Goal: Use online tool/utility: Utilize a website feature to perform a specific function

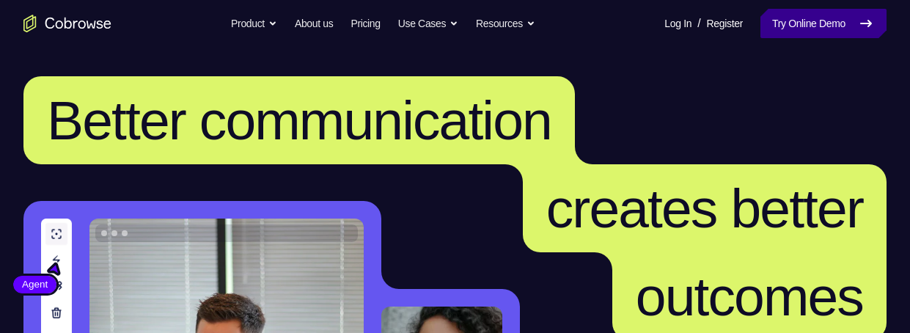
click at [808, 23] on link "Try Online Demo" at bounding box center [823, 23] width 126 height 29
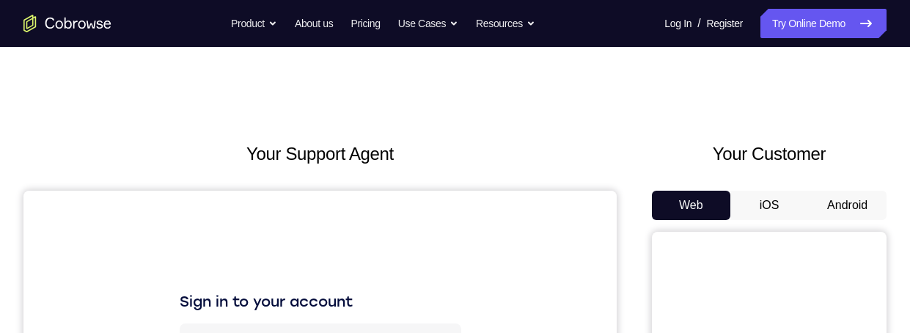
click at [845, 207] on button "Android" at bounding box center [847, 205] width 78 height 29
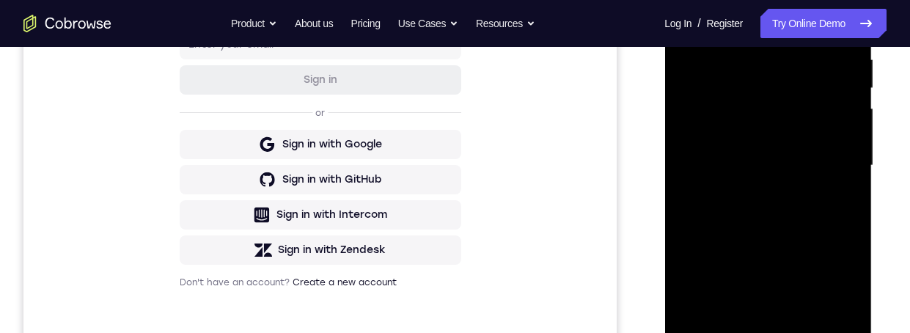
scroll to position [332, 0]
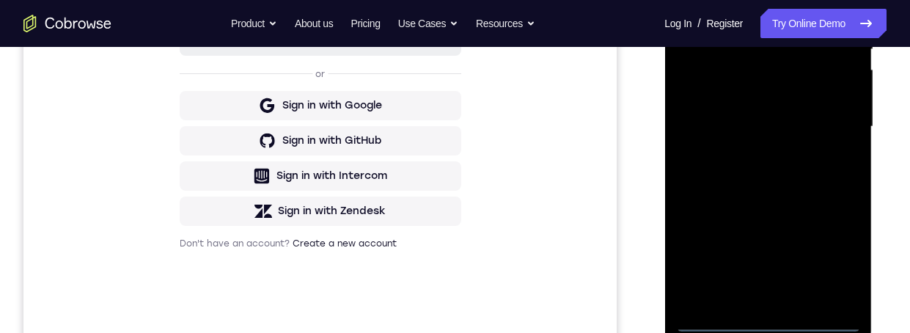
click at [764, 317] on div at bounding box center [767, 127] width 185 height 410
click at [838, 257] on div at bounding box center [767, 127] width 185 height 410
click at [759, 0] on div at bounding box center [767, 127] width 185 height 410
click at [830, 128] on div at bounding box center [767, 127] width 185 height 410
click at [758, 150] on div at bounding box center [767, 127] width 185 height 410
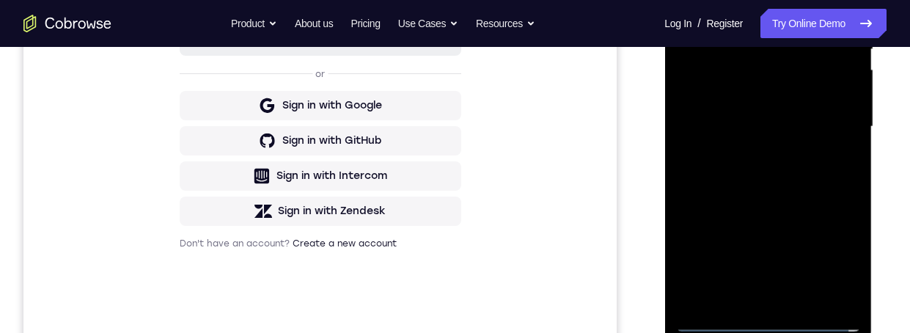
click at [715, 122] on div at bounding box center [767, 127] width 185 height 410
click at [717, 97] on div at bounding box center [767, 127] width 185 height 410
click at [745, 121] on div at bounding box center [767, 127] width 185 height 410
click at [739, 172] on div at bounding box center [767, 127] width 185 height 410
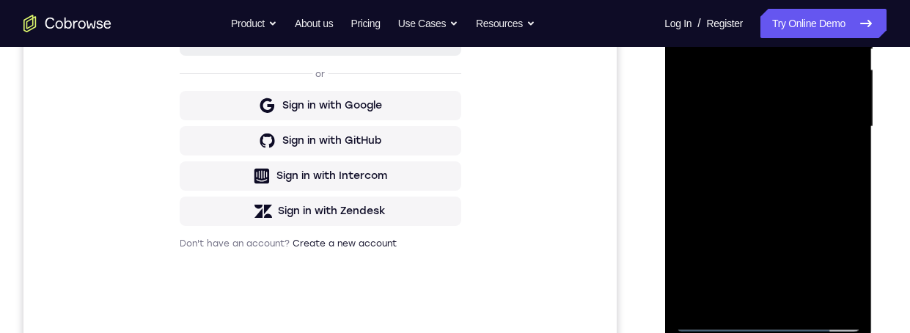
click at [768, 169] on div at bounding box center [767, 127] width 185 height 410
drag, startPoint x: 754, startPoint y: -24, endPoint x: 833, endPoint y: -23, distance: 78.4
click at [822, 0] on div at bounding box center [767, 127] width 185 height 410
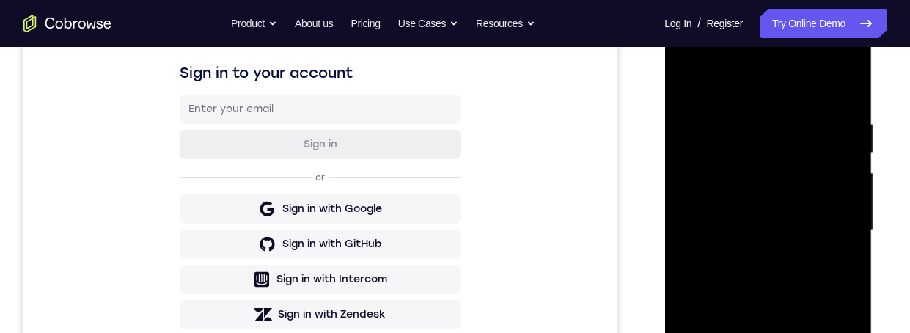
click at [742, 279] on div at bounding box center [767, 230] width 185 height 410
click at [748, 267] on div at bounding box center [767, 230] width 185 height 410
click at [844, 246] on div at bounding box center [767, 230] width 185 height 410
click at [781, 228] on div at bounding box center [767, 230] width 185 height 410
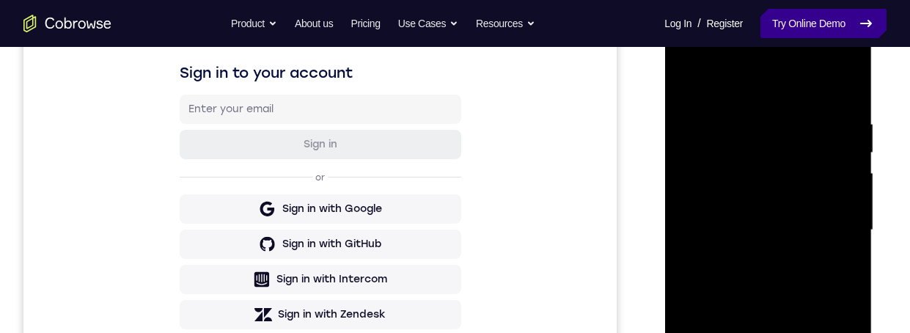
click at [793, 21] on link "Try Online Demo" at bounding box center [823, 23] width 126 height 29
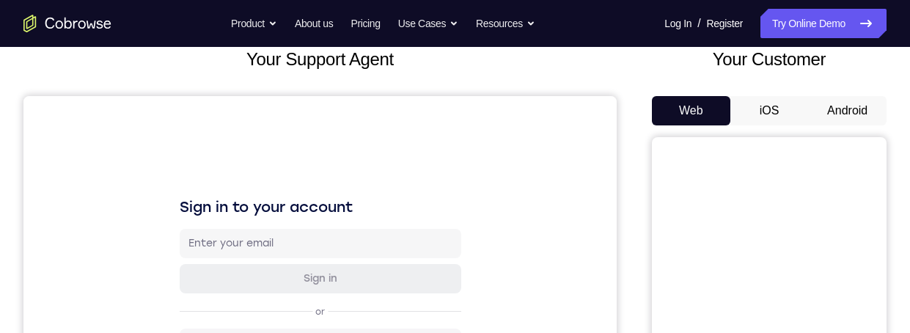
click at [858, 111] on button "Android" at bounding box center [847, 110] width 78 height 29
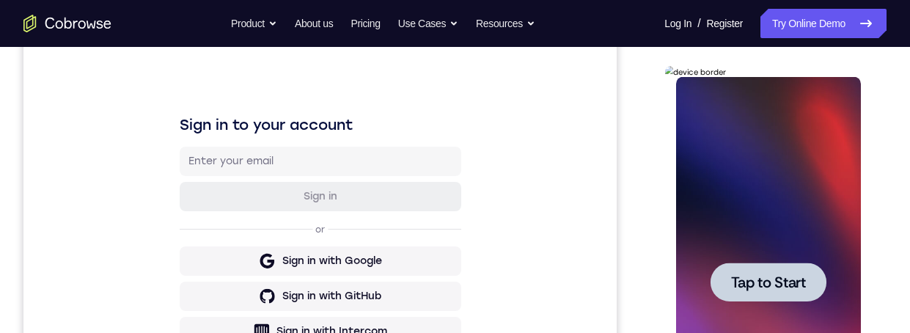
click at [802, 275] on span "Tap to Start" at bounding box center [767, 282] width 75 height 15
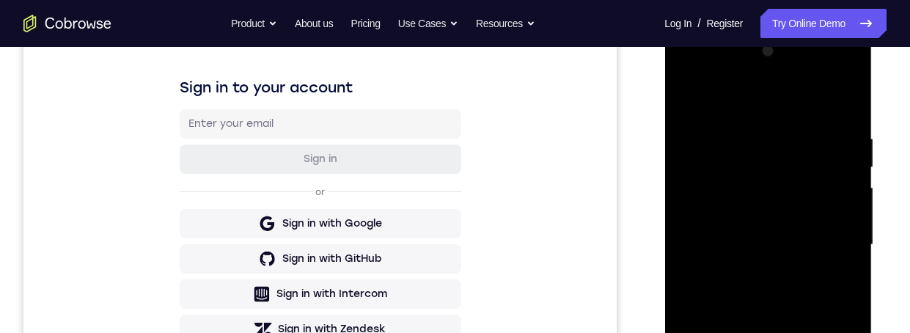
scroll to position [273, 0]
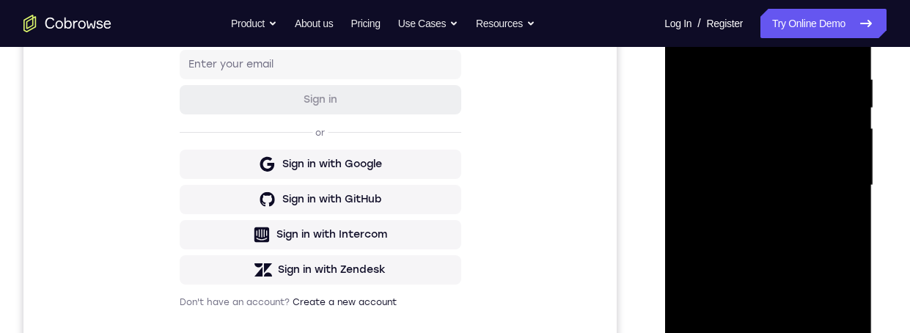
click at [768, 332] on div at bounding box center [767, 185] width 185 height 410
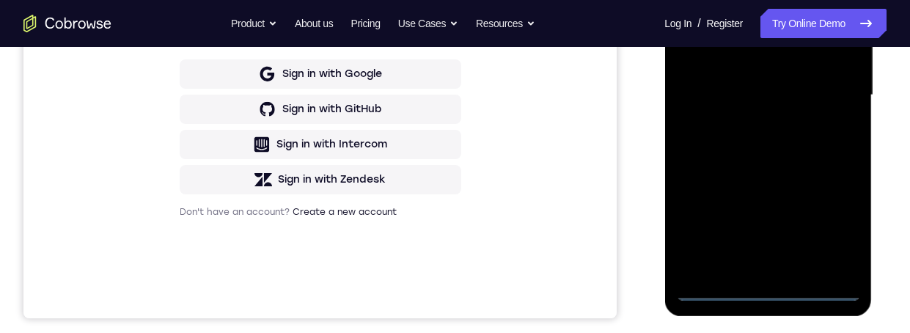
scroll to position [346, 0]
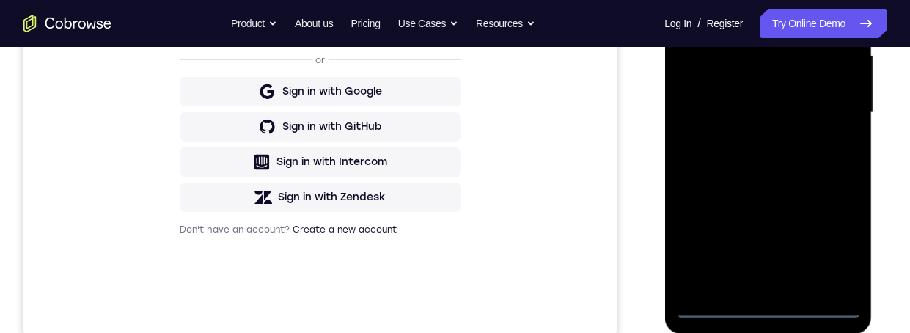
click at [846, 237] on div at bounding box center [767, 113] width 185 height 410
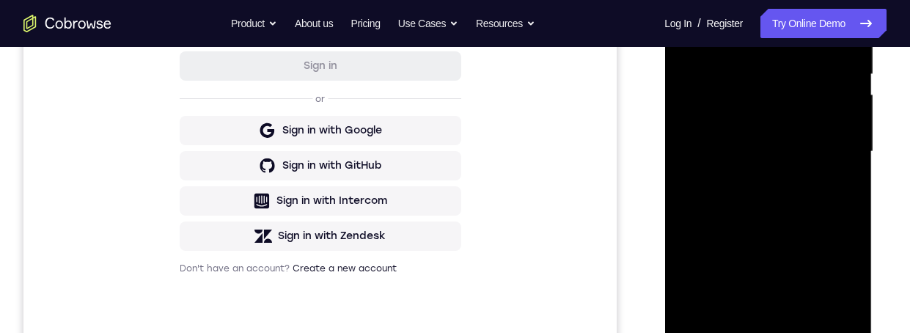
scroll to position [226, 0]
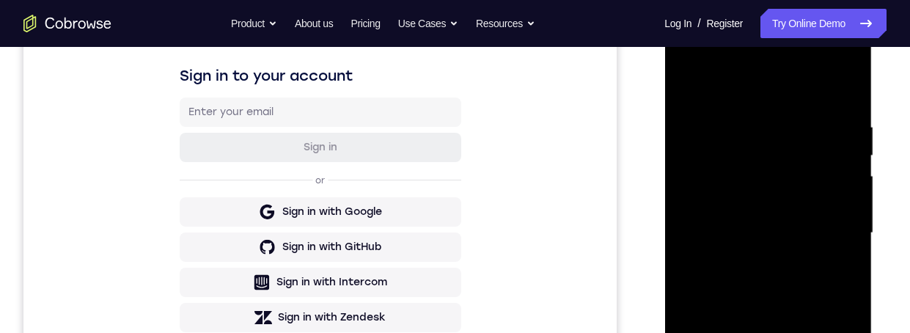
click at [797, 83] on div at bounding box center [767, 233] width 185 height 410
click at [806, 144] on div at bounding box center [767, 233] width 185 height 410
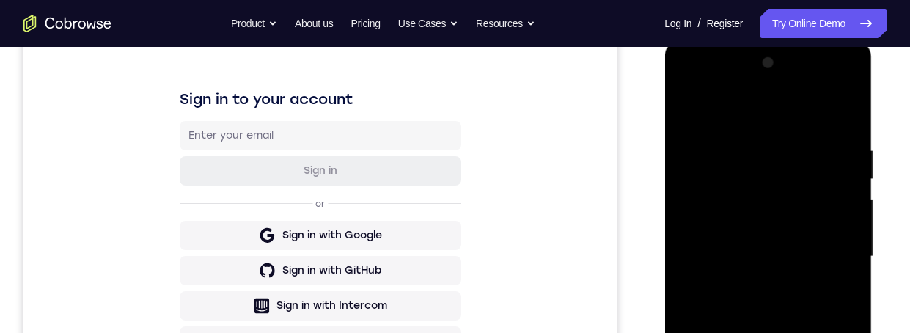
scroll to position [226, 0]
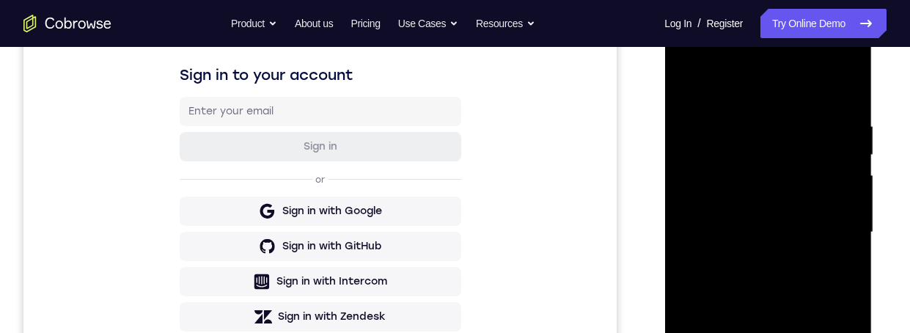
click at [757, 147] on div at bounding box center [767, 232] width 185 height 410
click at [731, 186] on div at bounding box center [767, 232] width 185 height 410
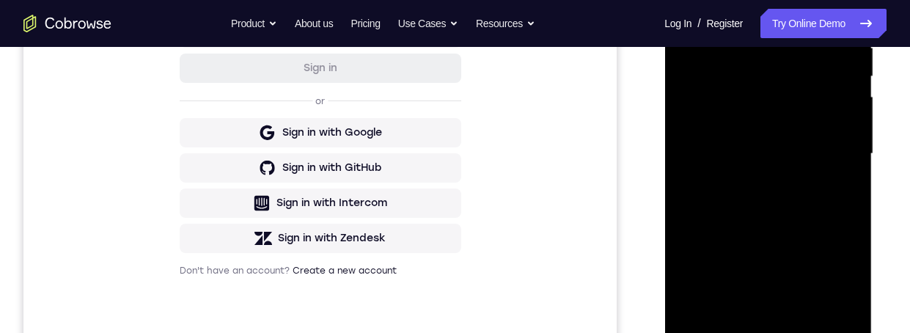
click at [806, 272] on div at bounding box center [767, 154] width 185 height 410
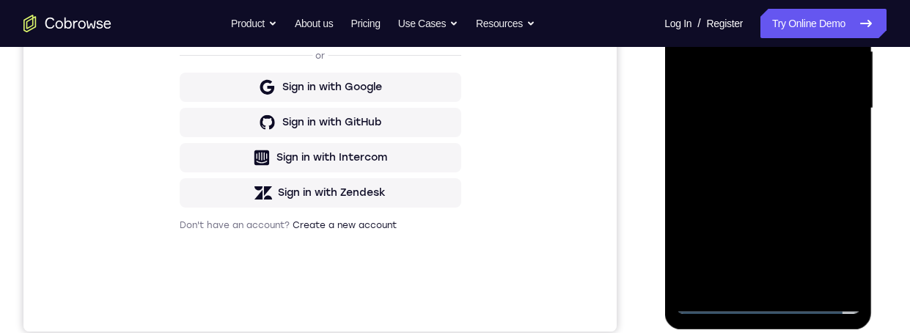
click at [818, 264] on div at bounding box center [767, 108] width 185 height 410
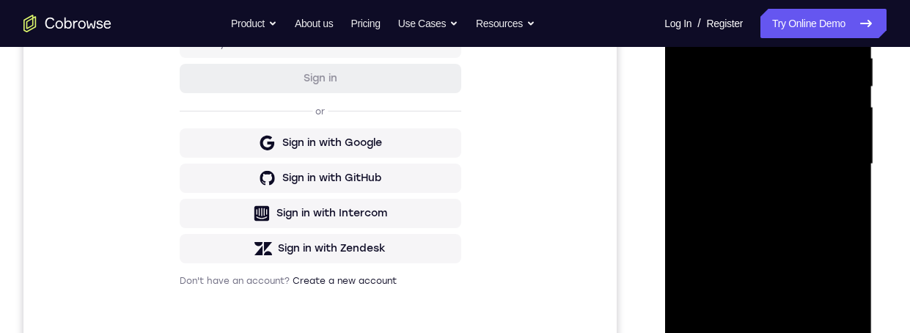
scroll to position [254, 0]
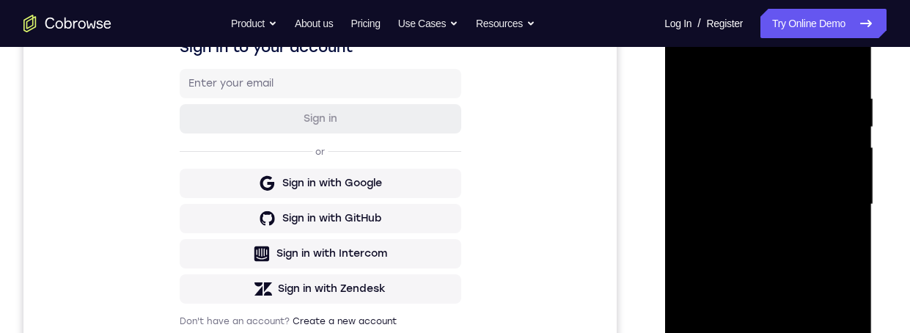
click at [833, 58] on div at bounding box center [767, 204] width 185 height 410
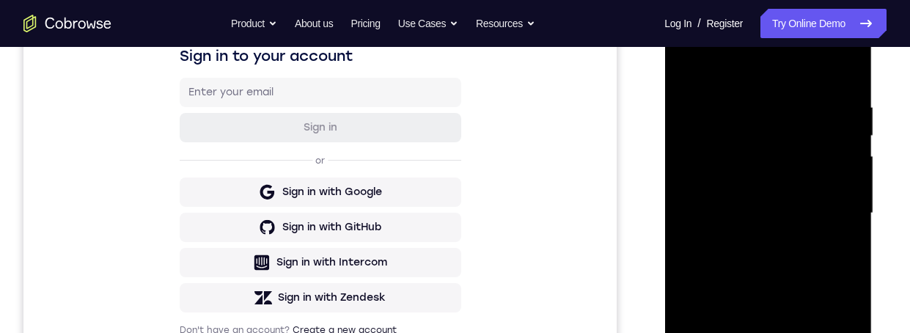
click at [717, 145] on div at bounding box center [767, 213] width 185 height 410
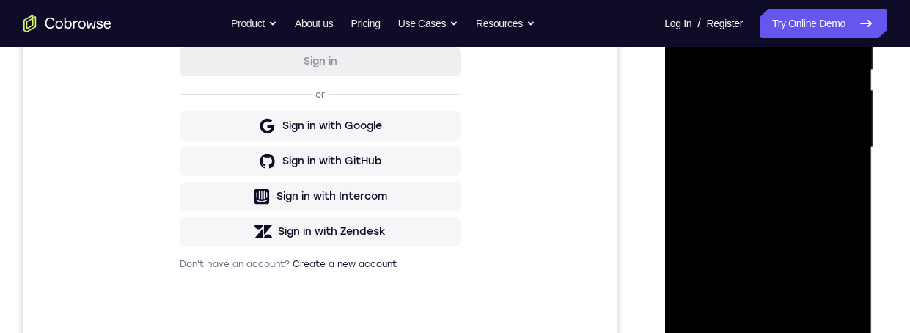
scroll to position [361, 0]
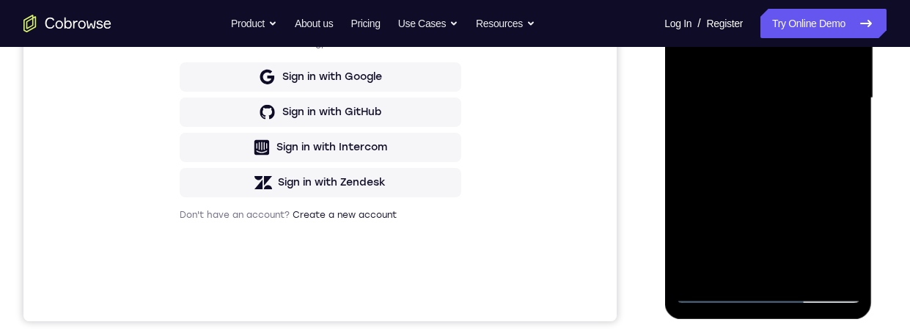
click at [812, 155] on div at bounding box center [767, 98] width 185 height 410
click at [750, 95] on div at bounding box center [767, 98] width 185 height 410
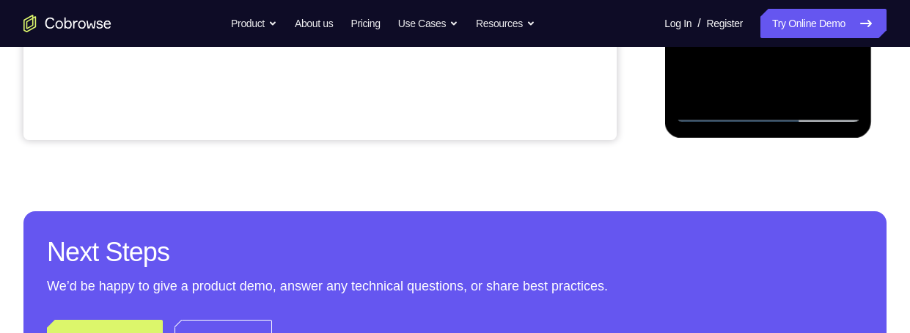
scroll to position [324, 0]
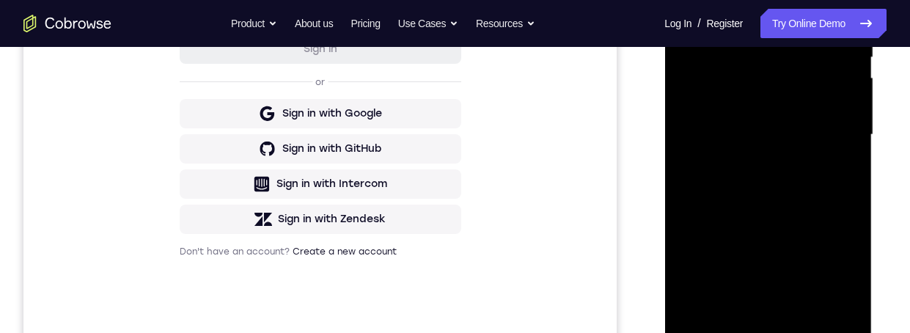
click at [841, 166] on div at bounding box center [767, 135] width 185 height 410
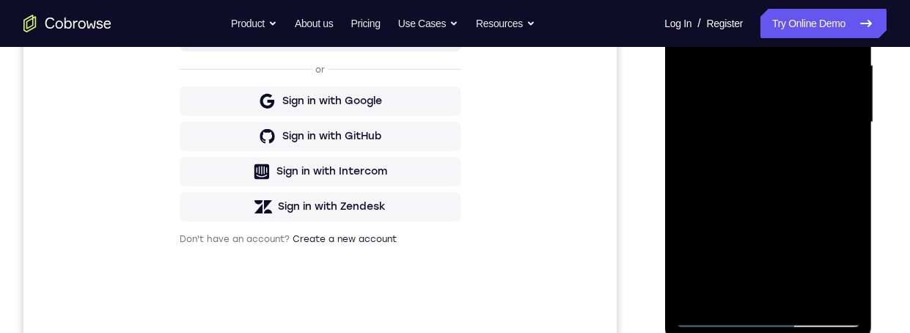
click at [830, 108] on div at bounding box center [767, 122] width 185 height 410
click at [831, 111] on div at bounding box center [767, 122] width 185 height 410
click at [831, 111] on div at bounding box center [767, 121] width 185 height 410
click at [831, 115] on div at bounding box center [767, 121] width 185 height 410
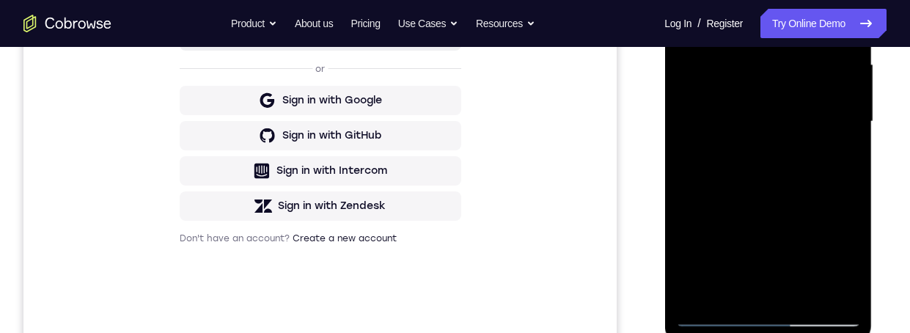
click at [830, 113] on div at bounding box center [767, 121] width 185 height 410
click at [721, 317] on div at bounding box center [767, 121] width 185 height 410
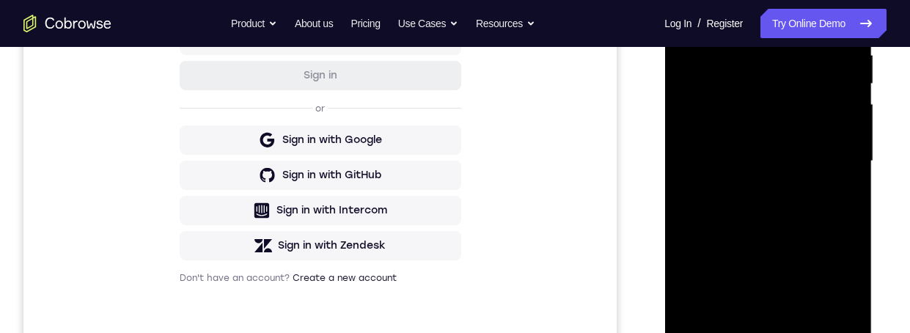
scroll to position [314, 0]
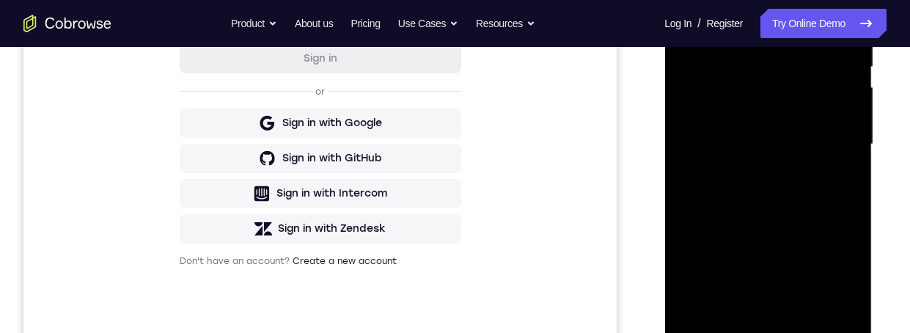
click at [715, 332] on div at bounding box center [767, 144] width 185 height 410
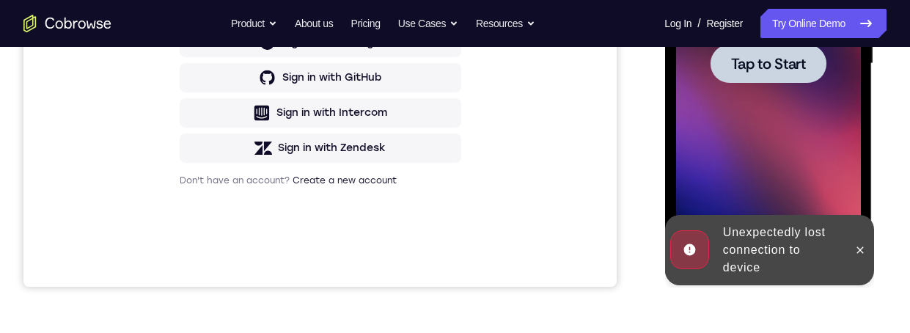
scroll to position [276, 0]
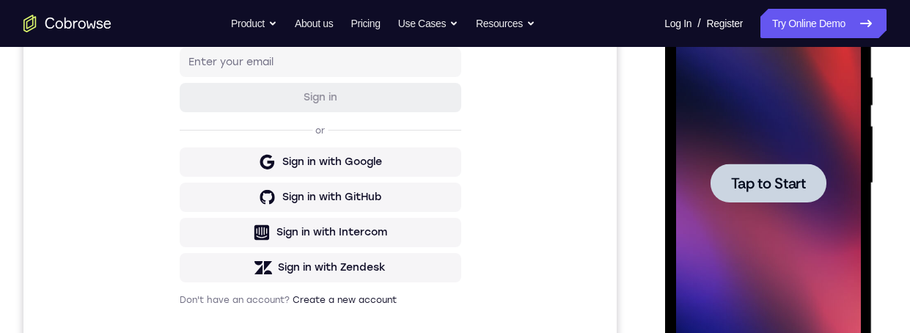
click at [791, 184] on span "Tap to Start" at bounding box center [767, 183] width 75 height 15
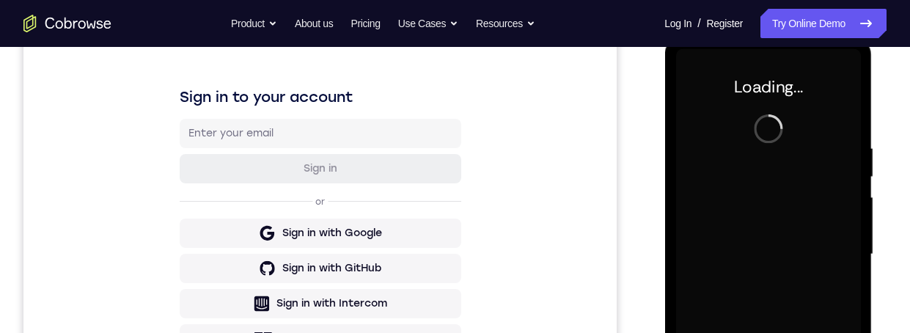
scroll to position [0, 0]
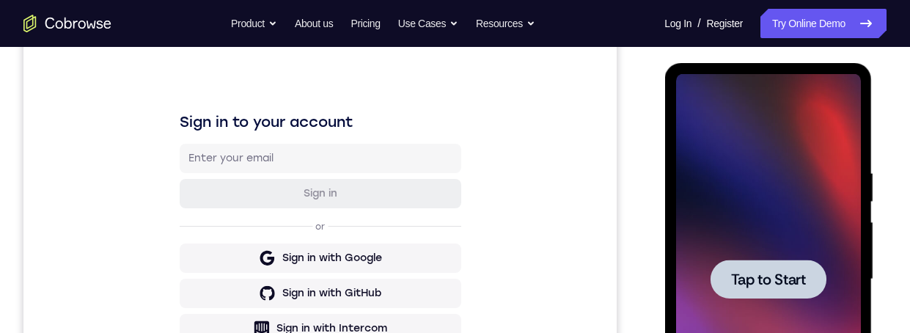
click at [789, 275] on span "Tap to Start" at bounding box center [767, 279] width 75 height 15
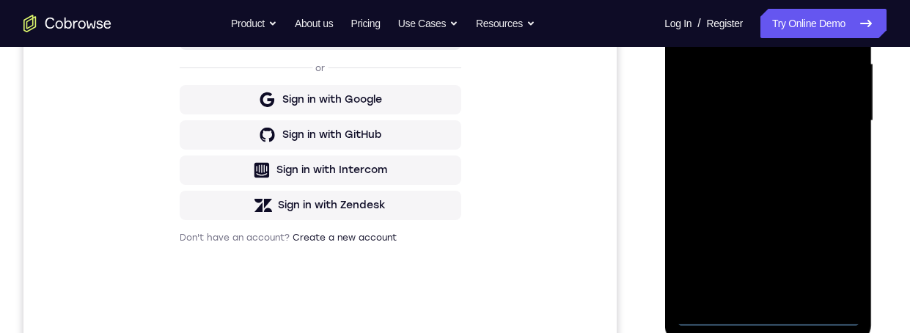
scroll to position [376, 0]
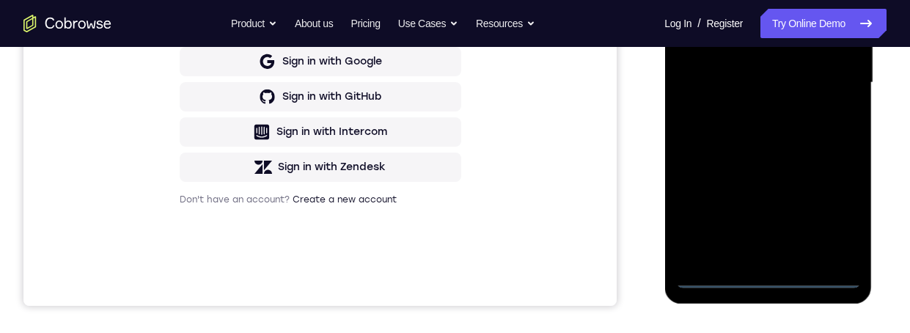
click at [768, 265] on div at bounding box center [767, 83] width 185 height 410
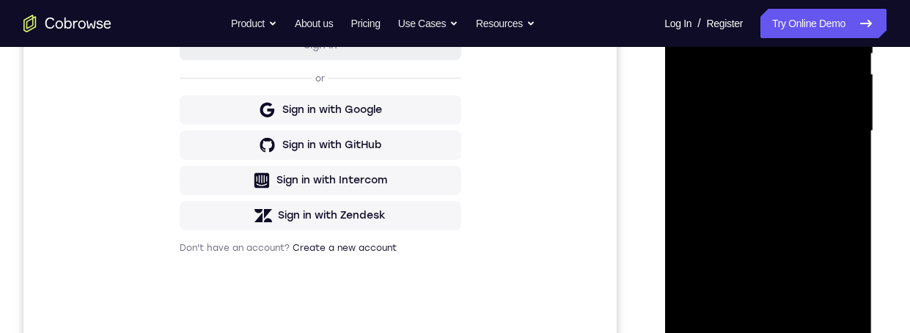
scroll to position [349, 0]
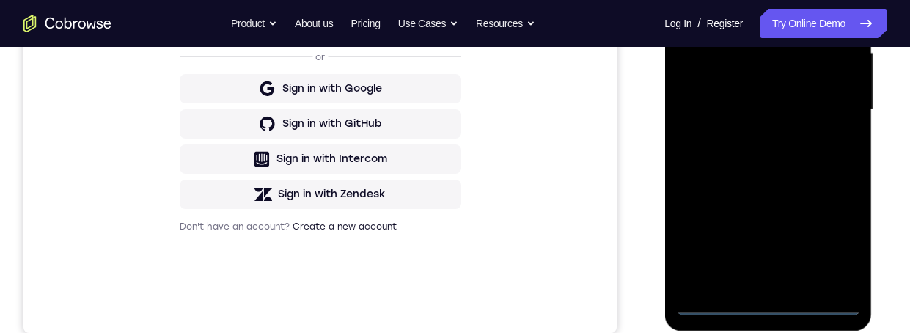
click at [766, 300] on div at bounding box center [767, 110] width 185 height 410
click at [836, 243] on div at bounding box center [767, 110] width 185 height 410
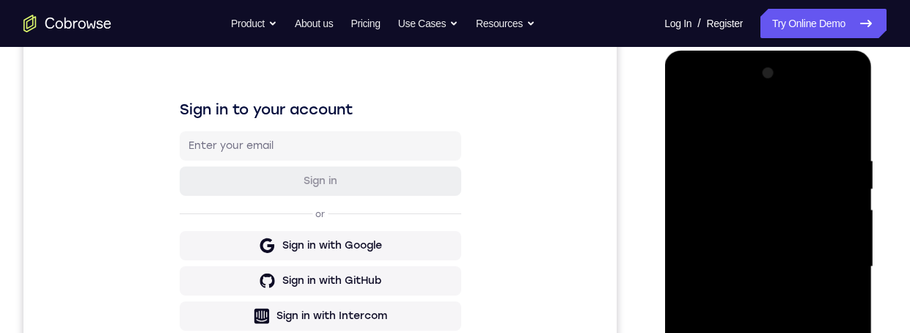
click at [789, 118] on div at bounding box center [767, 267] width 185 height 410
click at [755, 175] on div at bounding box center [767, 267] width 185 height 410
click at [726, 186] on div at bounding box center [767, 267] width 185 height 410
click at [770, 238] on div at bounding box center [767, 267] width 185 height 410
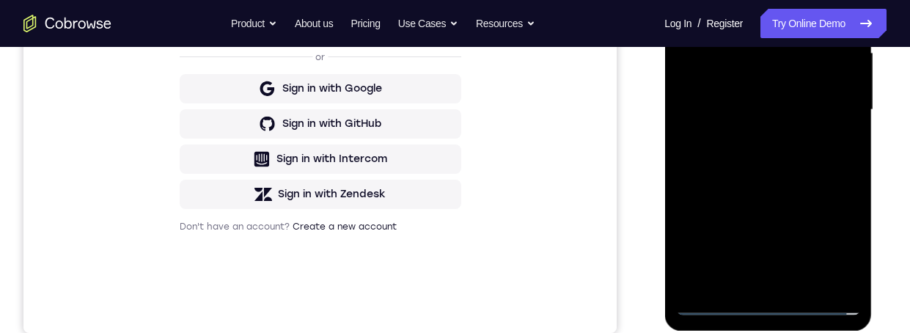
scroll to position [350, 0]
